Goal: Task Accomplishment & Management: Use online tool/utility

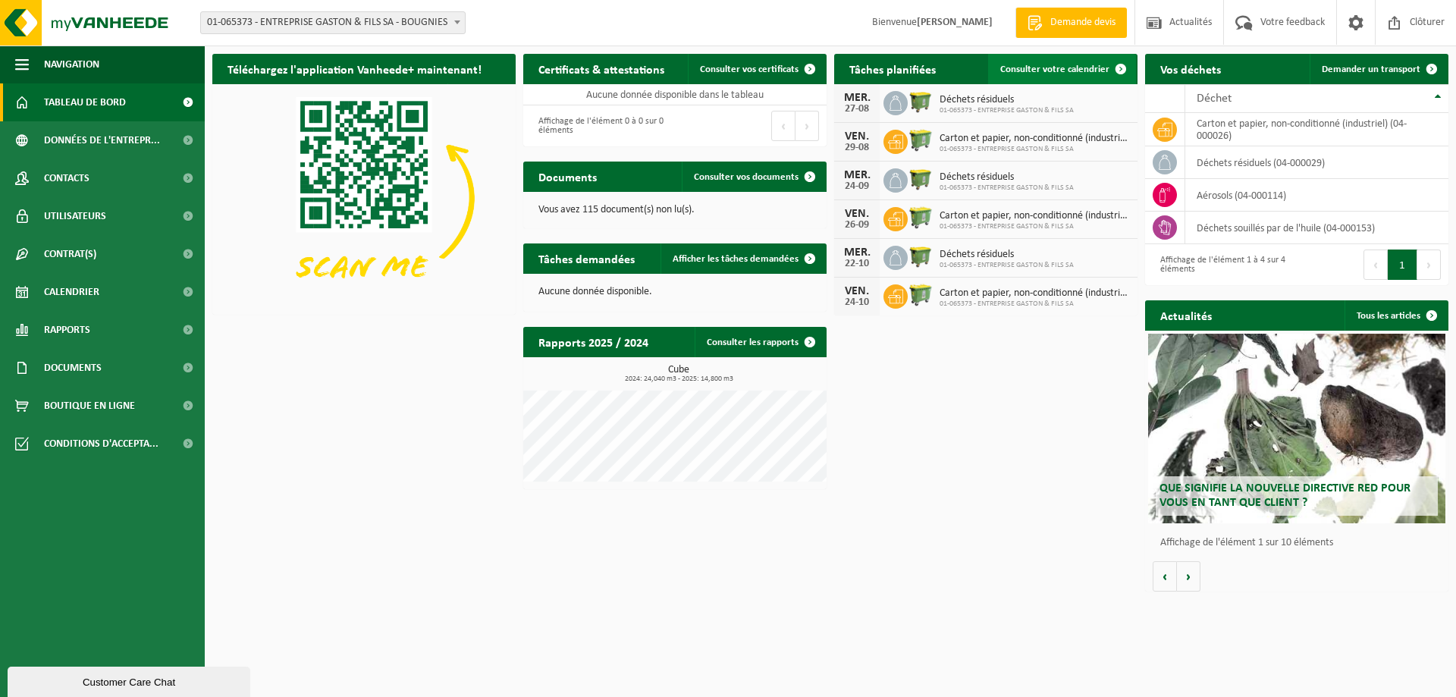
click at [1045, 70] on span "Consulter votre calendrier" at bounding box center [1054, 69] width 109 height 10
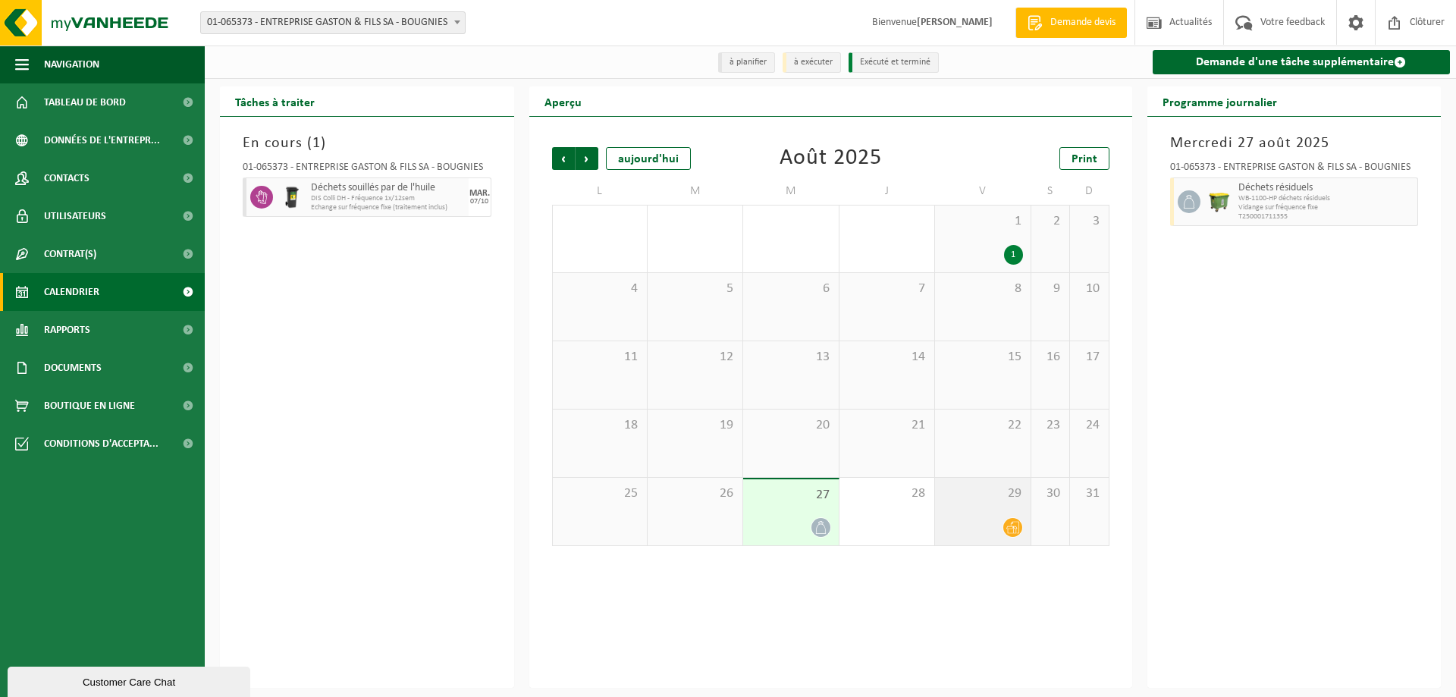
click at [1002, 534] on div at bounding box center [983, 527] width 80 height 20
click at [814, 521] on span at bounding box center [820, 527] width 19 height 19
click at [592, 165] on span "Suivant" at bounding box center [587, 158] width 23 height 23
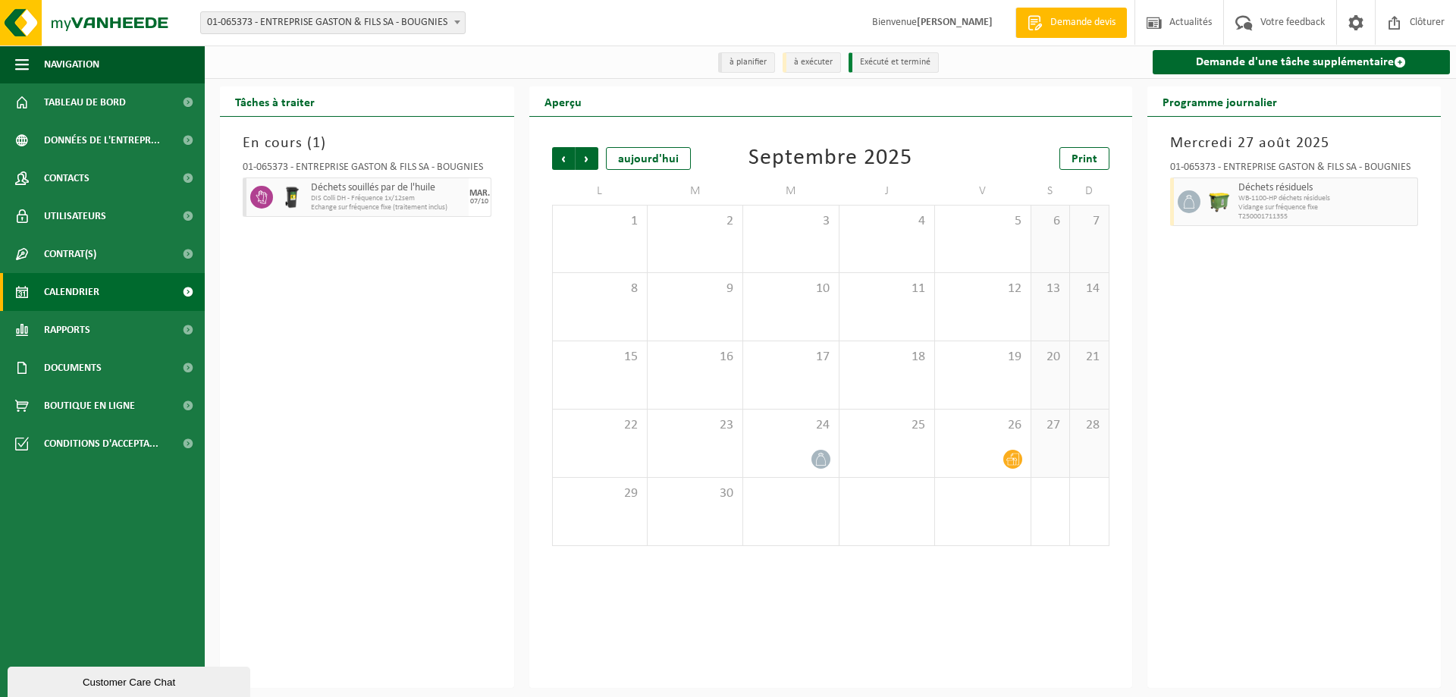
click at [592, 165] on span "Suivant" at bounding box center [587, 158] width 23 height 23
click at [571, 162] on span "Précédent" at bounding box center [563, 158] width 23 height 23
click at [267, 199] on icon at bounding box center [262, 197] width 14 height 14
click at [320, 191] on span "Déchets souillés par de l'huile" at bounding box center [376, 188] width 131 height 12
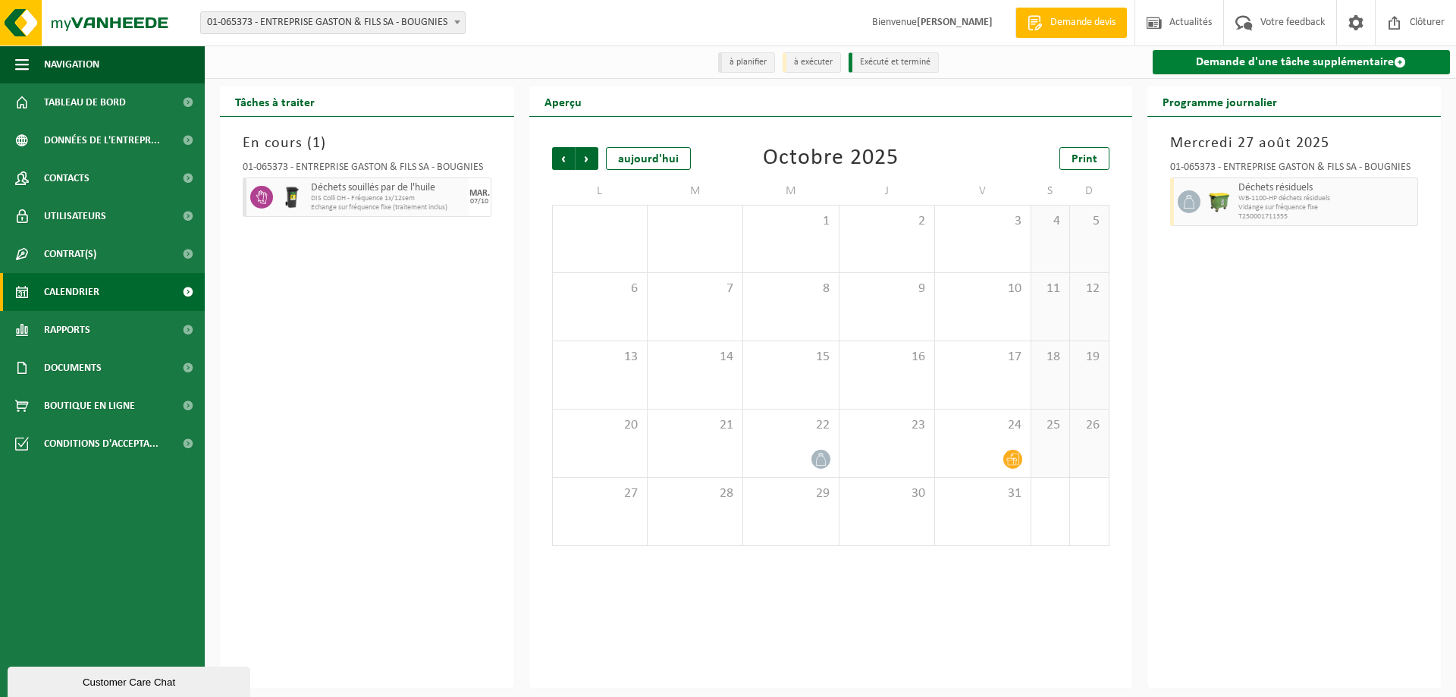
click at [1324, 62] on link "Demande d'une tâche supplémentaire" at bounding box center [1302, 62] width 298 height 24
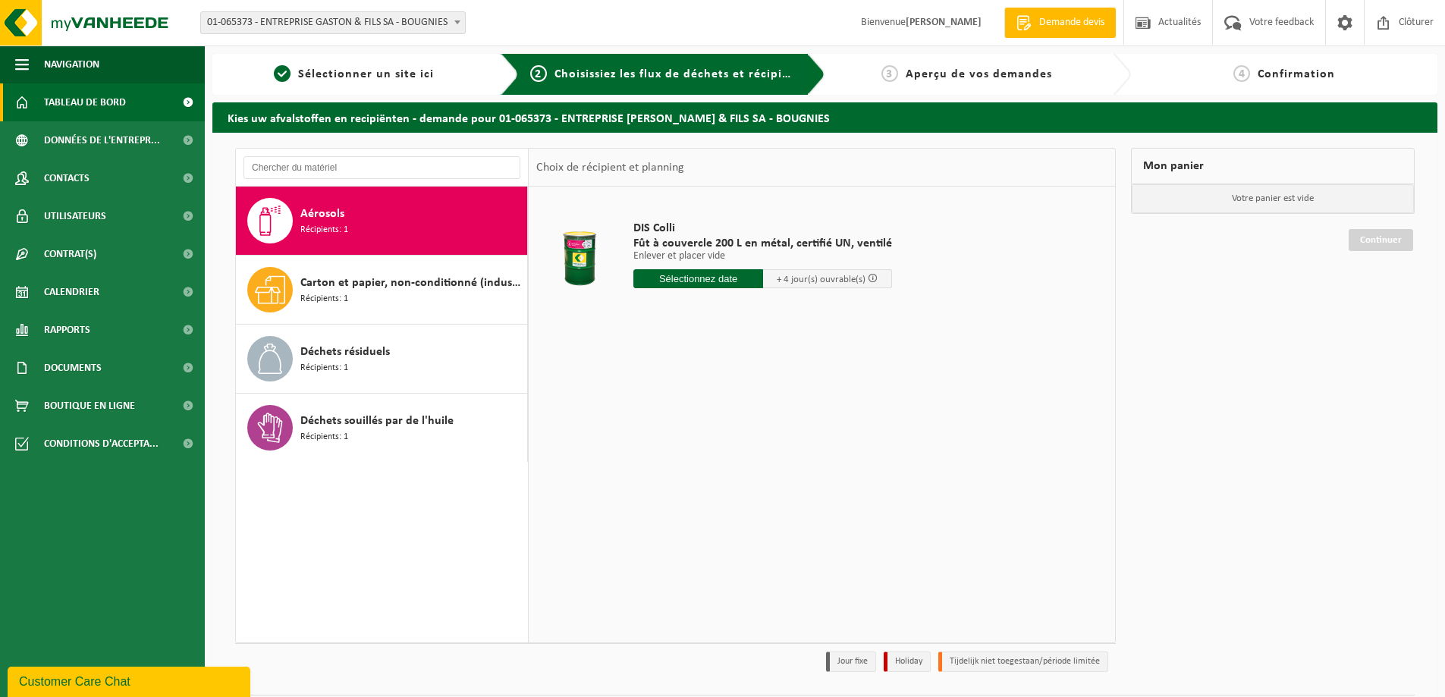
click at [102, 108] on span "Tableau de bord" at bounding box center [85, 102] width 82 height 38
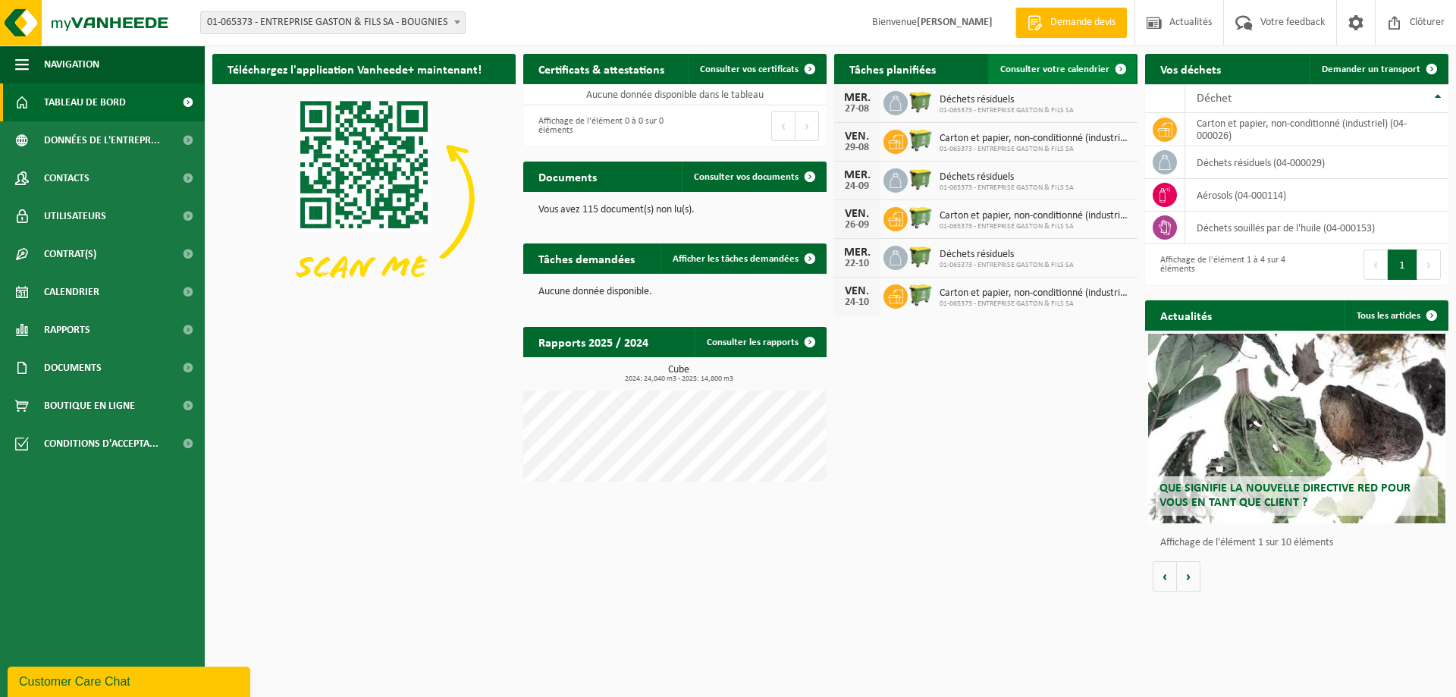
click at [1058, 67] on span "Consulter votre calendrier" at bounding box center [1054, 69] width 109 height 10
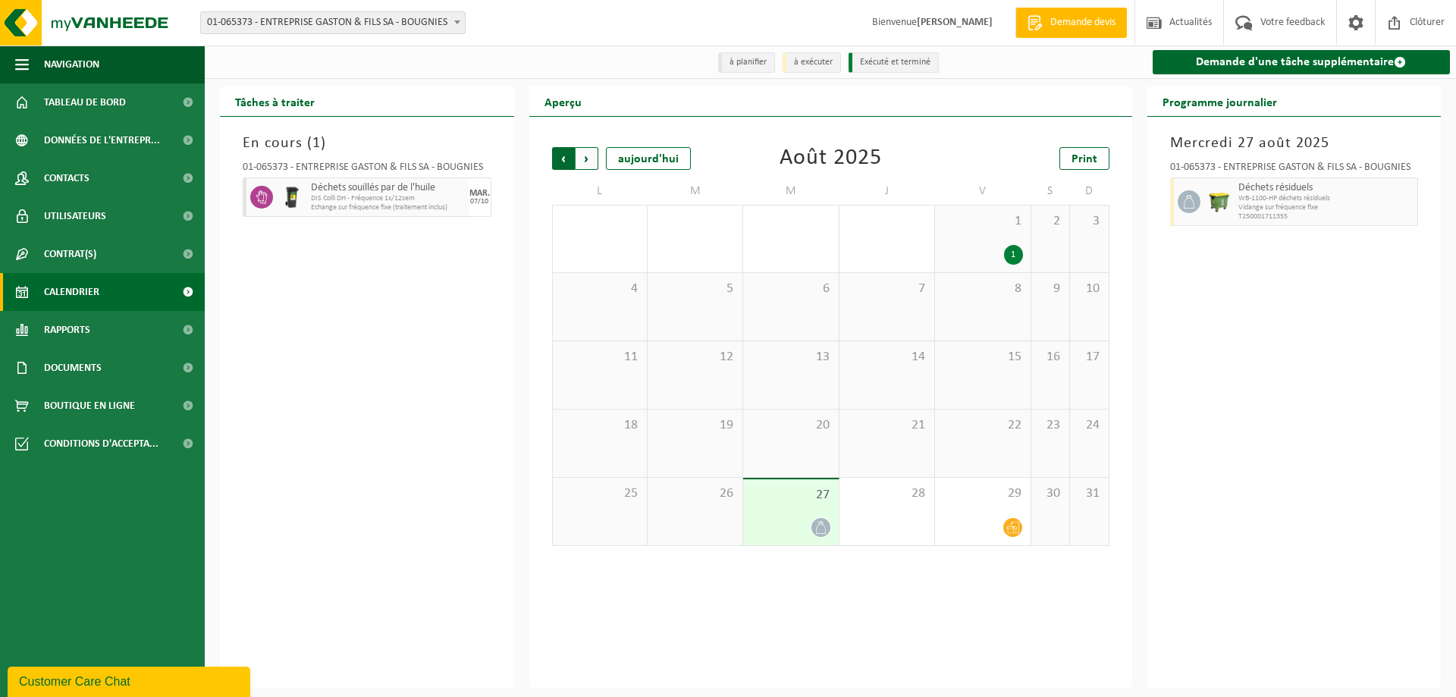
click at [585, 161] on span "Suivant" at bounding box center [587, 158] width 23 height 23
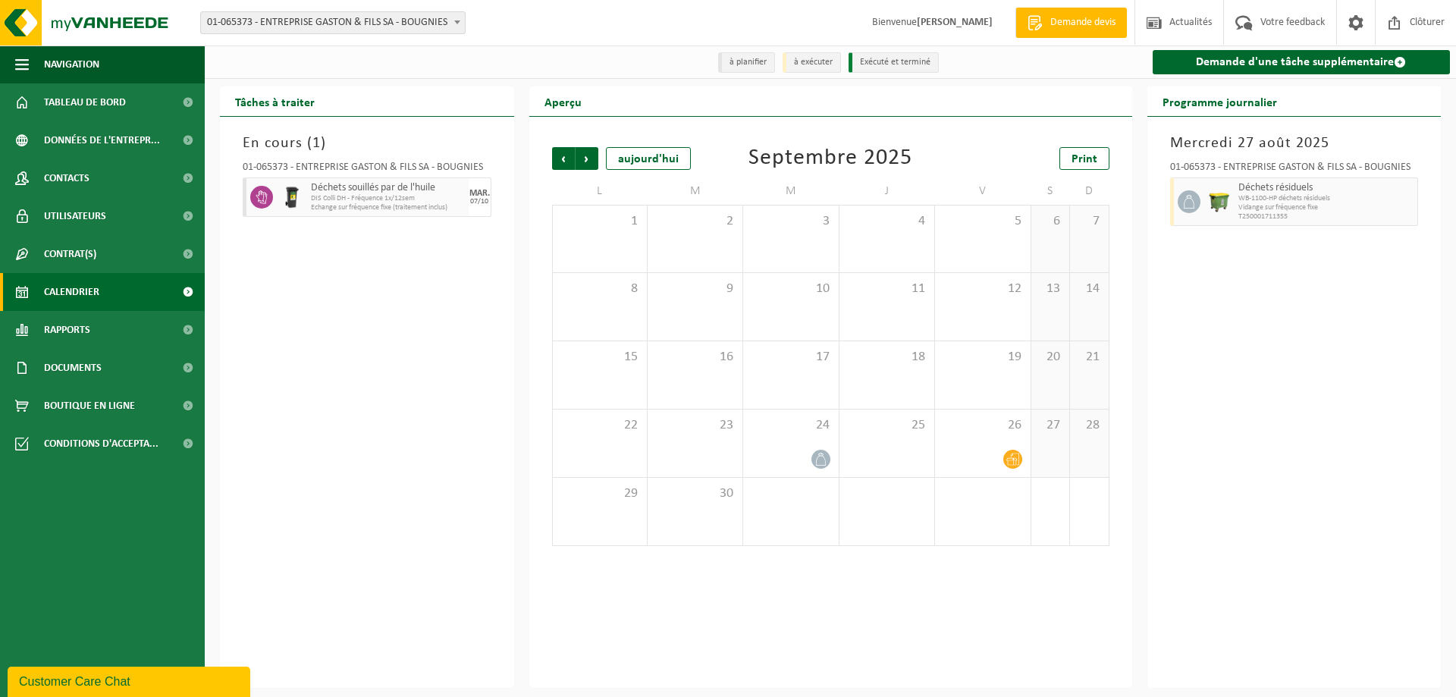
click at [585, 161] on span "Suivant" at bounding box center [587, 158] width 23 height 23
click at [88, 96] on span "Tableau de bord" at bounding box center [85, 102] width 82 height 38
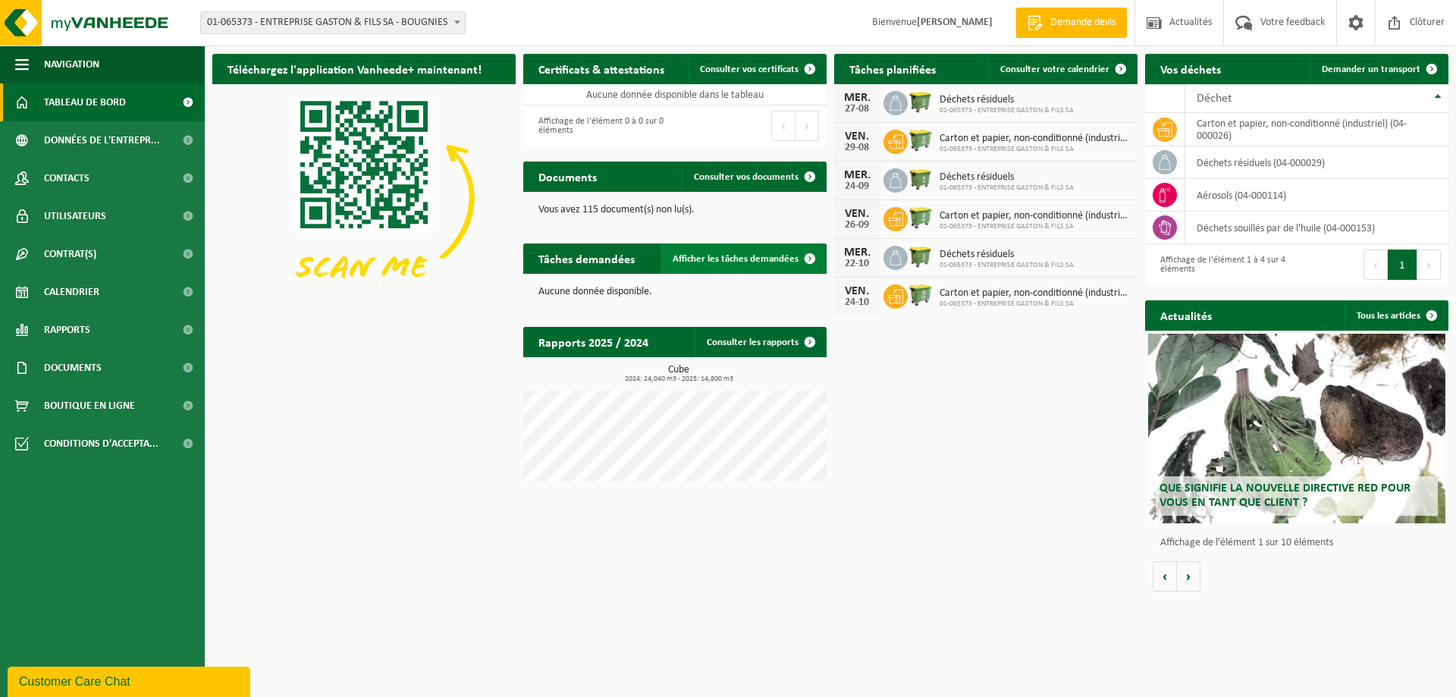
click at [763, 261] on span "Afficher les tâches demandées" at bounding box center [736, 259] width 126 height 10
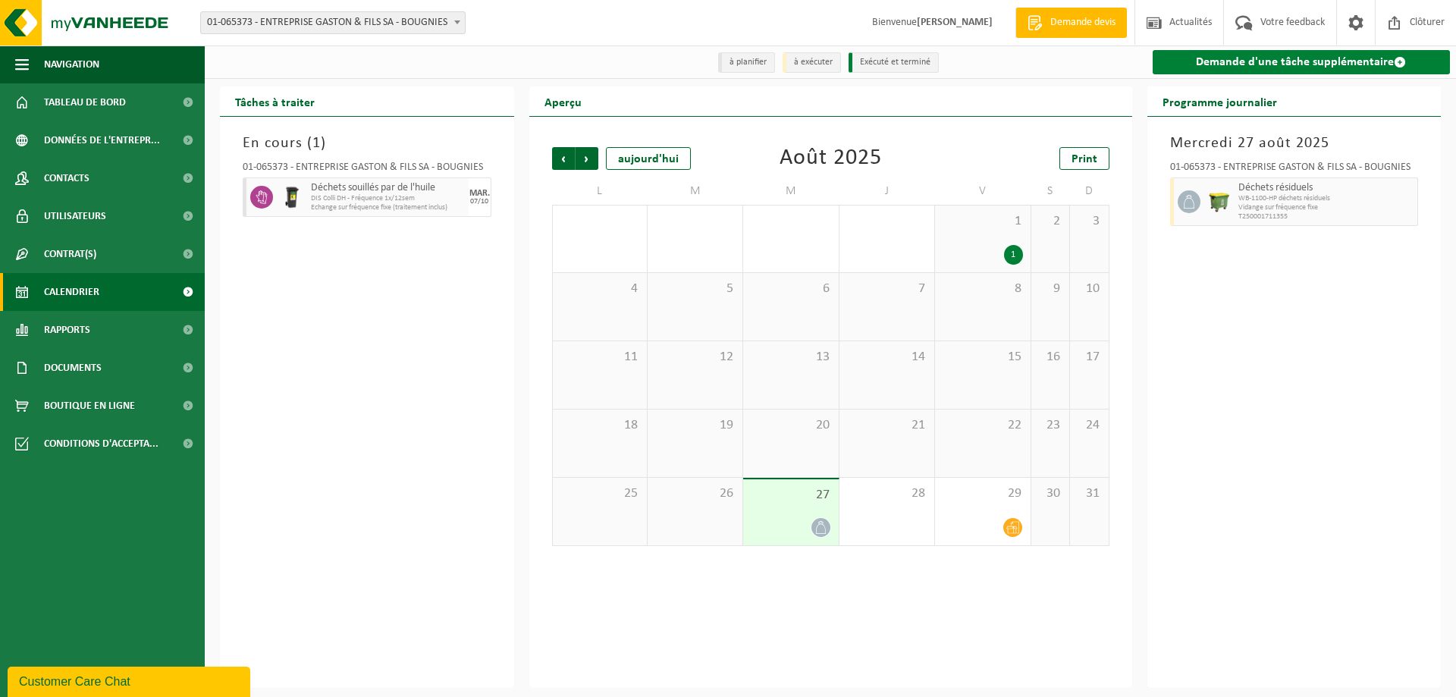
click at [1342, 65] on link "Demande d'une tâche supplémentaire" at bounding box center [1302, 62] width 298 height 24
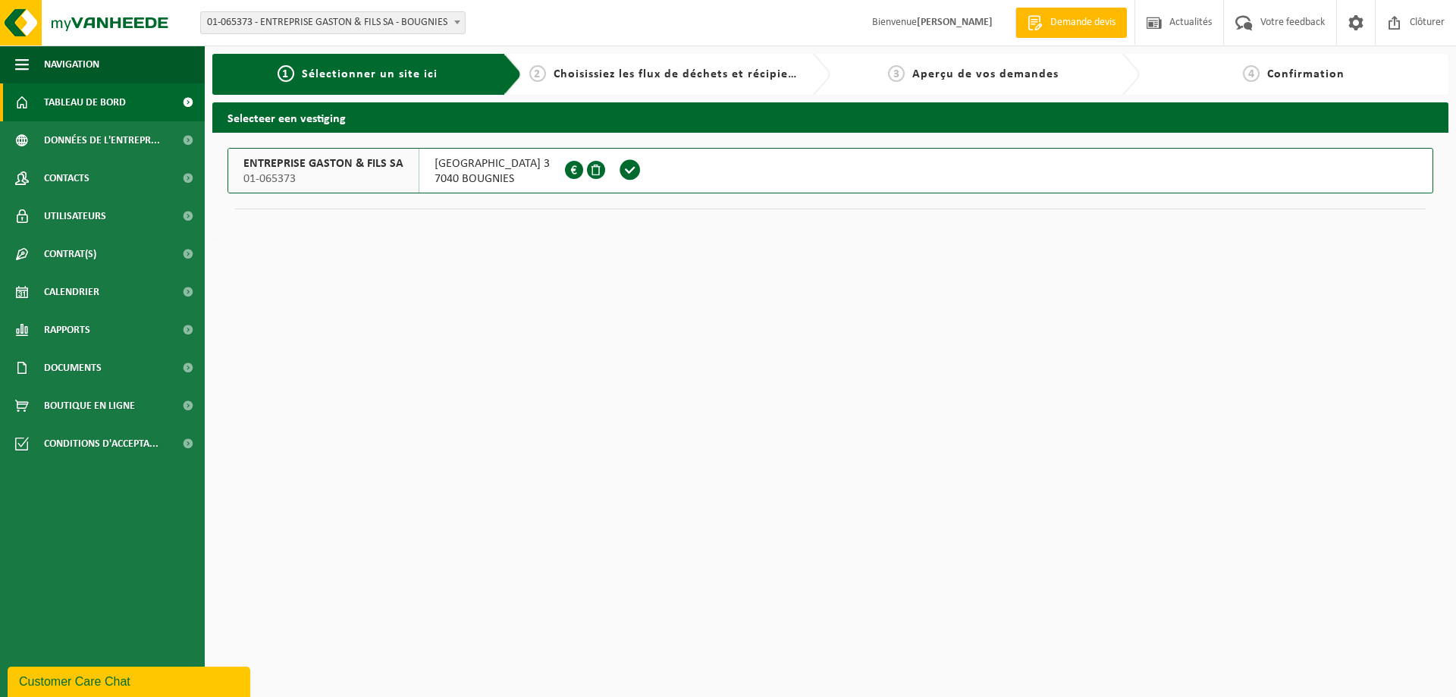
click at [58, 93] on span "Tableau de bord" at bounding box center [85, 102] width 82 height 38
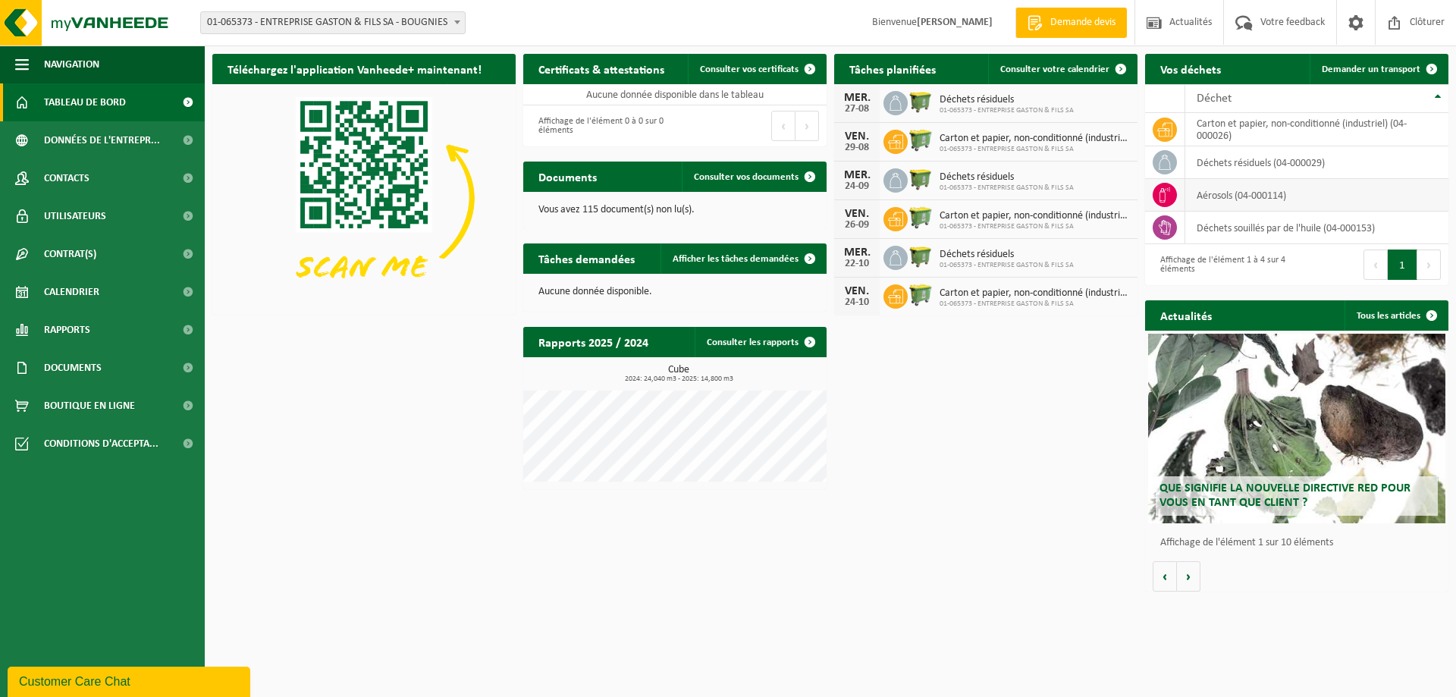
click at [1188, 196] on td "aérosols (04-000114)" at bounding box center [1316, 195] width 263 height 33
click at [1161, 195] on icon at bounding box center [1164, 194] width 15 height 15
click at [1365, 71] on span "Demander un transport" at bounding box center [1371, 69] width 99 height 10
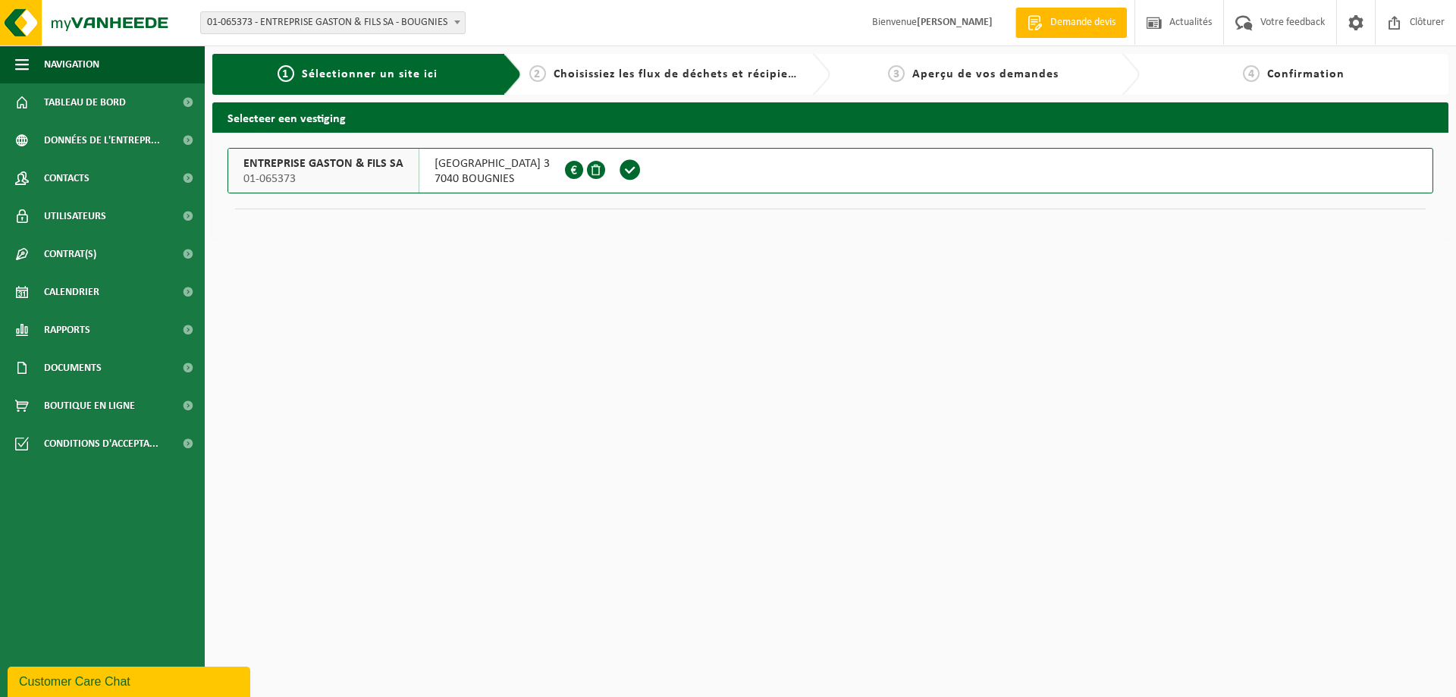
click at [510, 170] on span "RUE NOTRE-DAME DE LORETTE 3" at bounding box center [492, 163] width 115 height 15
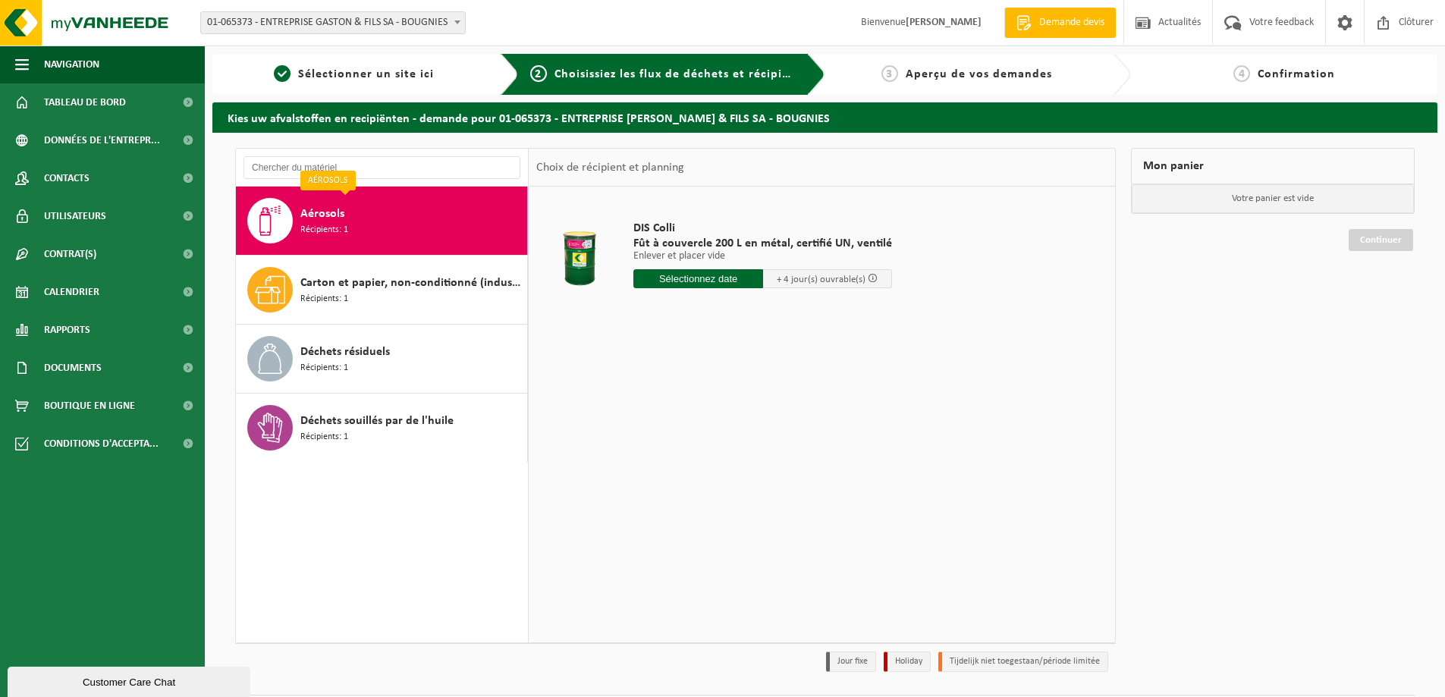
click at [333, 209] on span "Aérosols" at bounding box center [322, 214] width 44 height 18
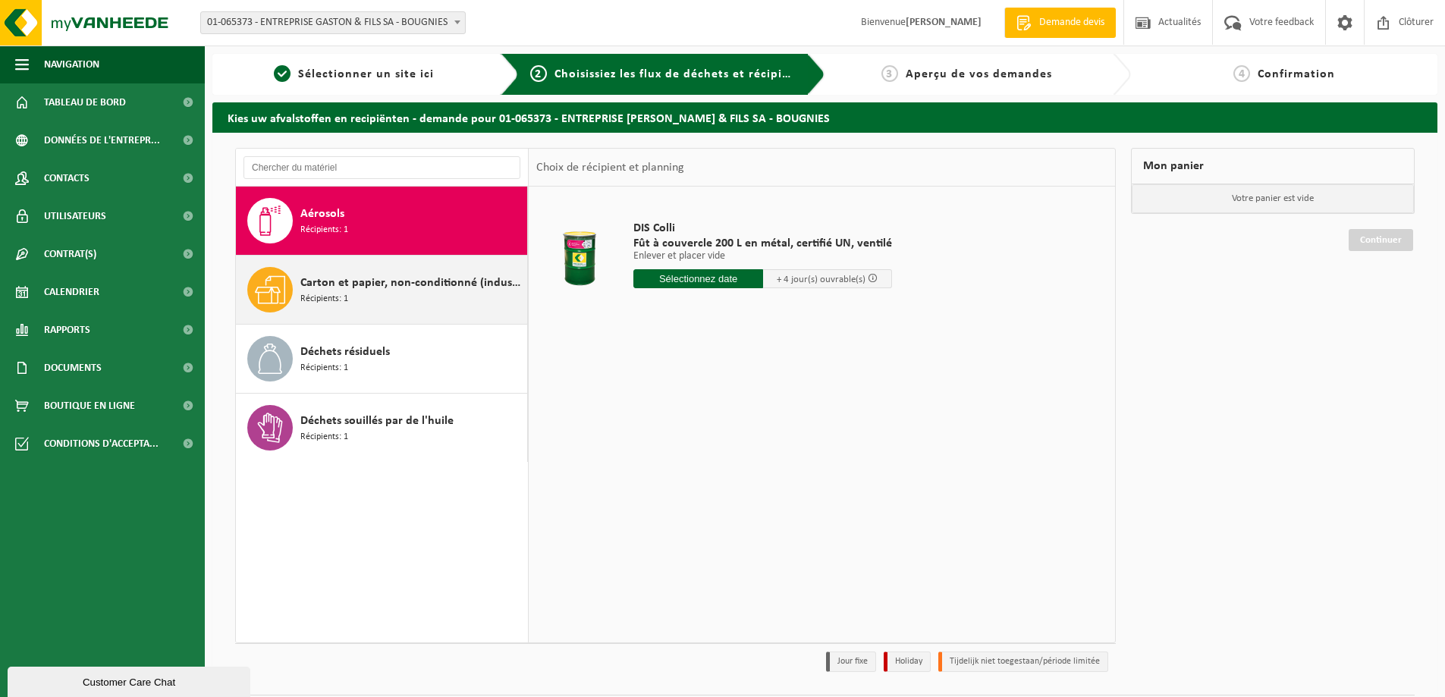
click at [339, 293] on span "Récipients: 1" at bounding box center [324, 299] width 48 height 14
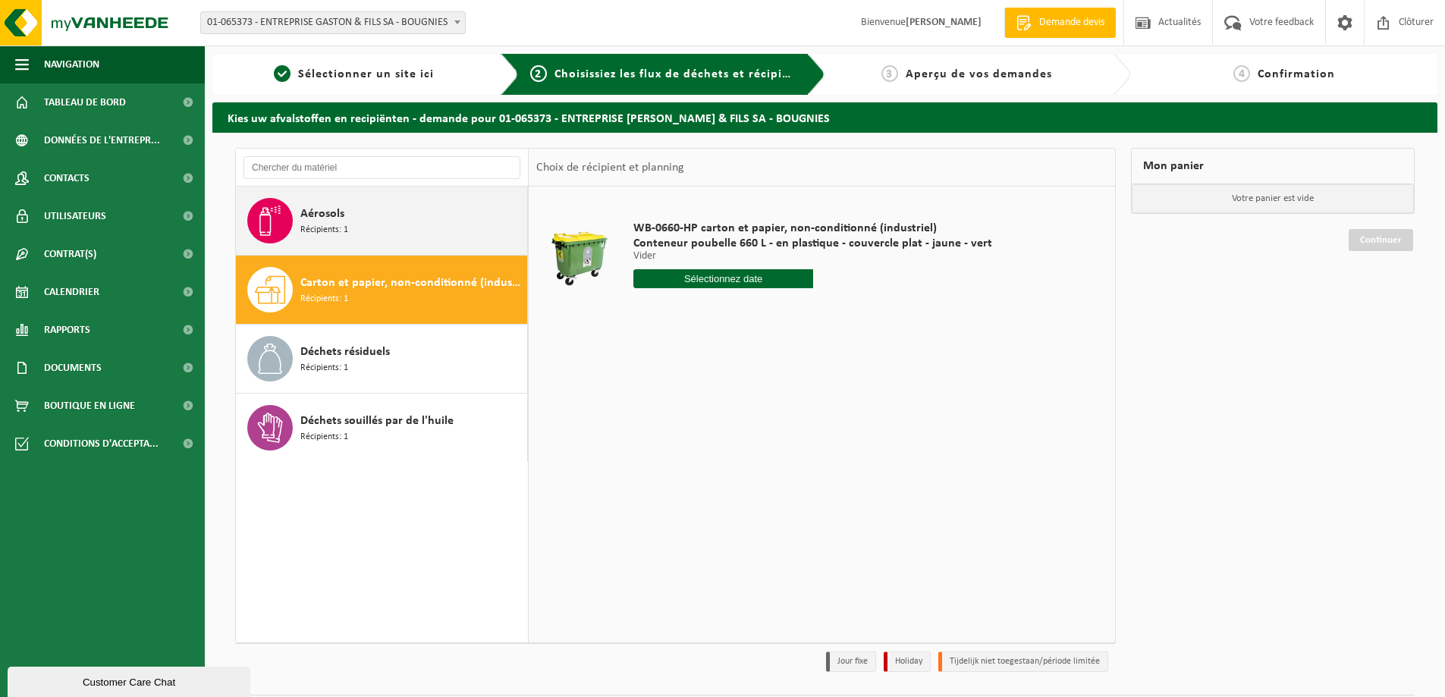
click at [332, 219] on span "Aérosols" at bounding box center [322, 214] width 44 height 18
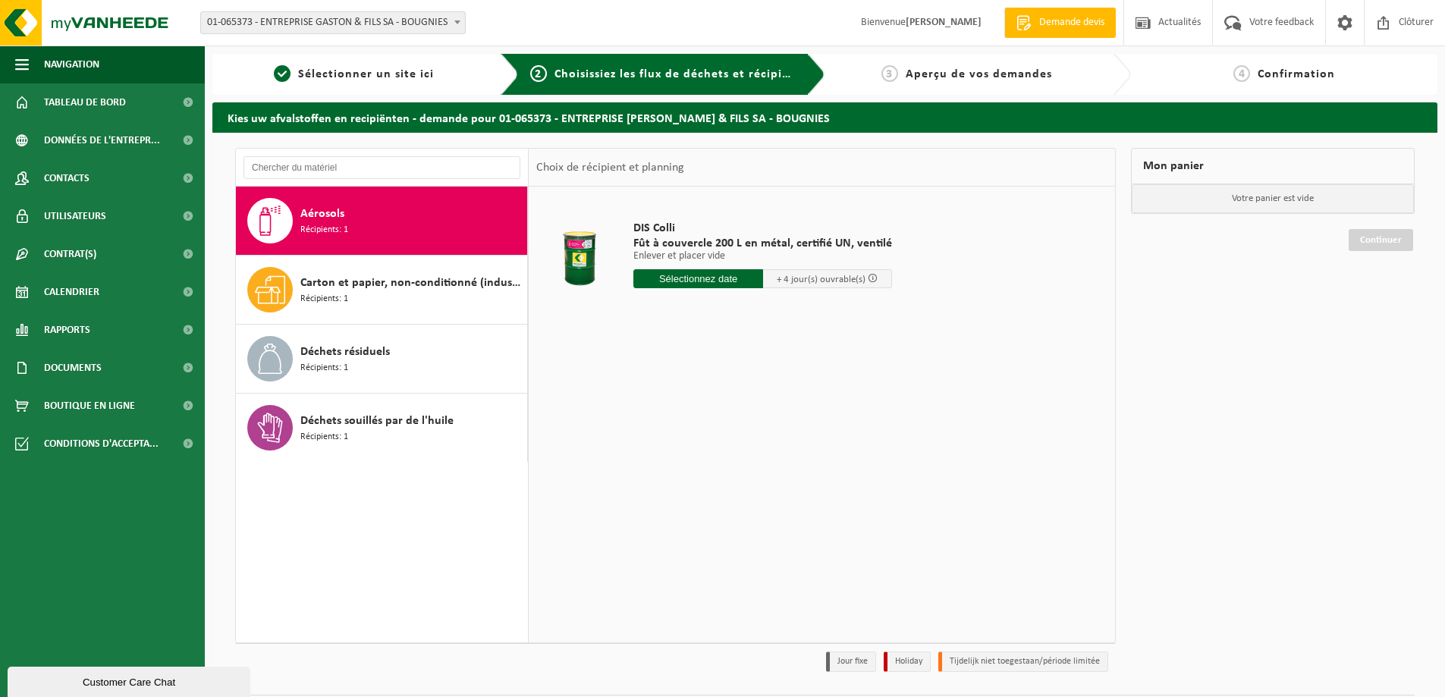
click at [705, 275] on input "text" at bounding box center [698, 278] width 130 height 19
click at [757, 465] on div "29" at bounding box center [754, 462] width 27 height 24
type input "à partir de [DATE]"
